Goal: Transaction & Acquisition: Purchase product/service

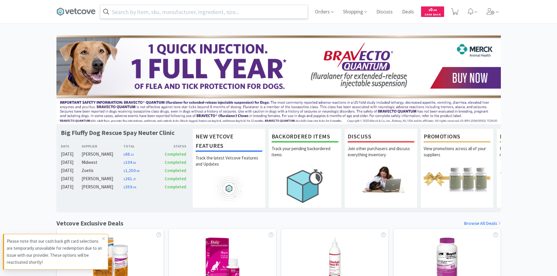
click at [230, 13] on input "text" at bounding box center [203, 11] width 207 height 13
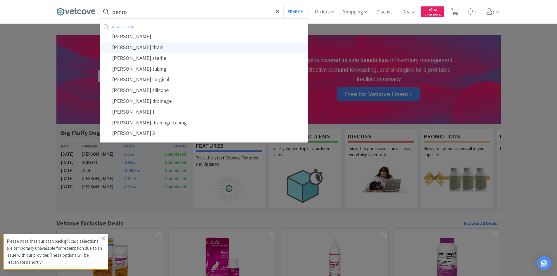
click at [198, 49] on div "[PERSON_NAME] drain" at bounding box center [203, 47] width 207 height 11
type input "[PERSON_NAME] drain"
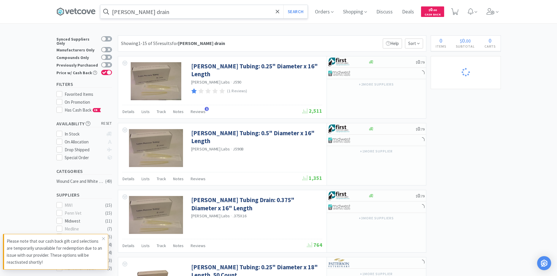
select select "1"
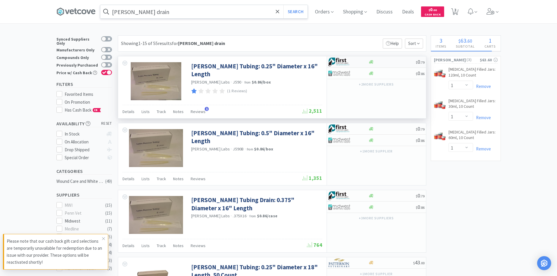
click at [361, 62] on div at bounding box center [349, 62] width 40 height 10
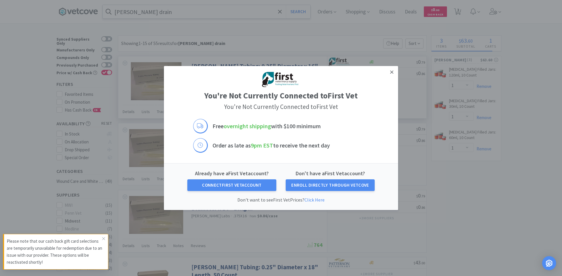
click at [392, 70] on icon at bounding box center [391, 72] width 3 height 5
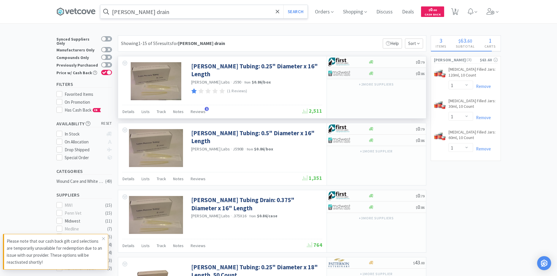
click at [384, 74] on div at bounding box center [392, 73] width 47 height 4
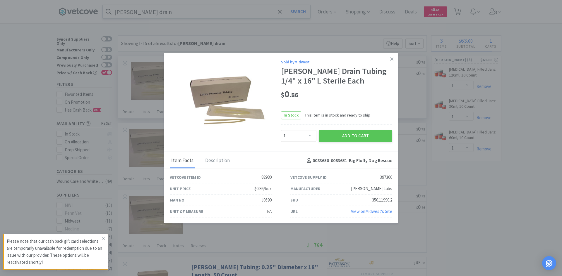
click at [317, 131] on div "Enter Quantity 1 2 3 4 5 6 7 8 9 10 11 12 13 14 15 16 17 18 19 20 Enter Quantity" at bounding box center [299, 136] width 38 height 14
click at [312, 133] on select "Enter Quantity 1 2 3 4 5 6 7 8 9 10 11 12 13 14 15 16 17 18 19 20 Enter Quantity" at bounding box center [298, 136] width 35 height 12
select select "3"
click at [281, 130] on select "Enter Quantity 1 2 3 4 5 6 7 8 9 10 11 12 13 14 15 16 17 18 19 20 Enter Quantity" at bounding box center [298, 136] width 35 height 12
click at [352, 136] on button "Add to Cart" at bounding box center [355, 136] width 73 height 12
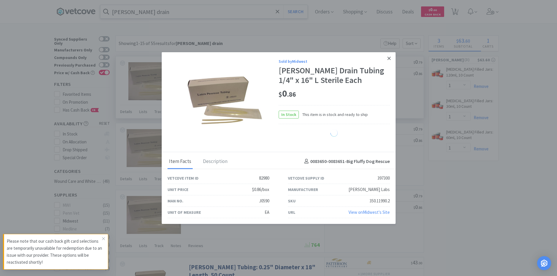
select select "3"
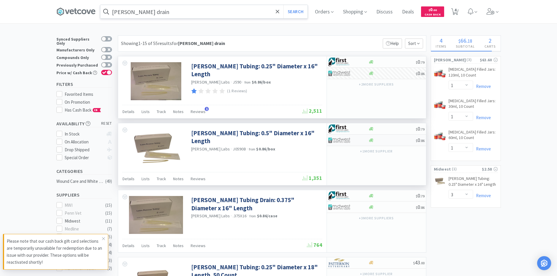
click at [376, 139] on div at bounding box center [392, 140] width 47 height 4
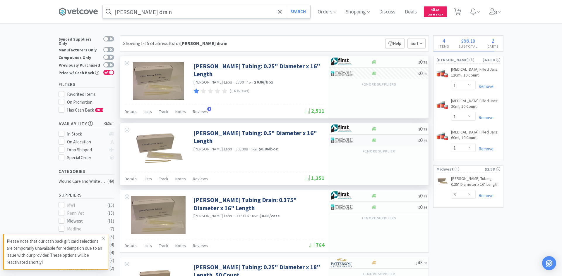
select select "1"
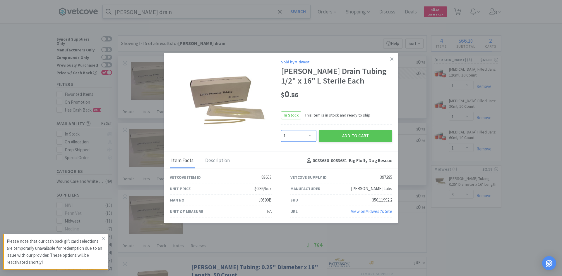
click at [314, 137] on select "Enter Quantity 1 2 3 4 5 6 7 8 9 10 11 12 13 14 15 16 17 18 19 20 Enter Quantity" at bounding box center [298, 136] width 35 height 12
click at [367, 141] on button "Add to Cart" at bounding box center [355, 136] width 73 height 12
select select "1"
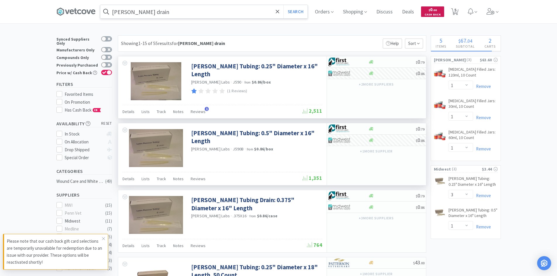
click at [441, 12] on span "$ 0 . 00 Cash Back" at bounding box center [432, 11] width 23 height 10
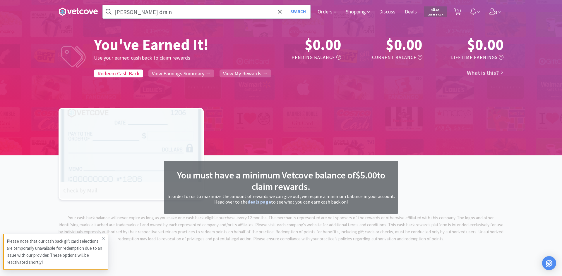
click at [419, 170] on div "You must have a minimum Vetcove balance of $5.00 to claim rewards. In order for…" at bounding box center [280, 154] width 449 height 97
click at [521, 114] on div "You've Earned It! Use your earned cash back to claim rewards $0.00 Pending Bala…" at bounding box center [281, 108] width 562 height 233
